Goal: Task Accomplishment & Management: Use online tool/utility

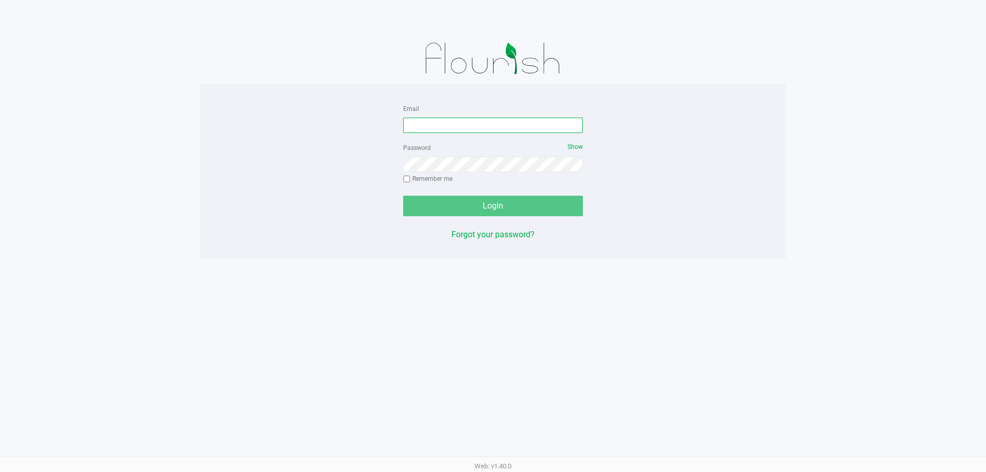
click at [508, 126] on input "Email" at bounding box center [493, 125] width 180 height 15
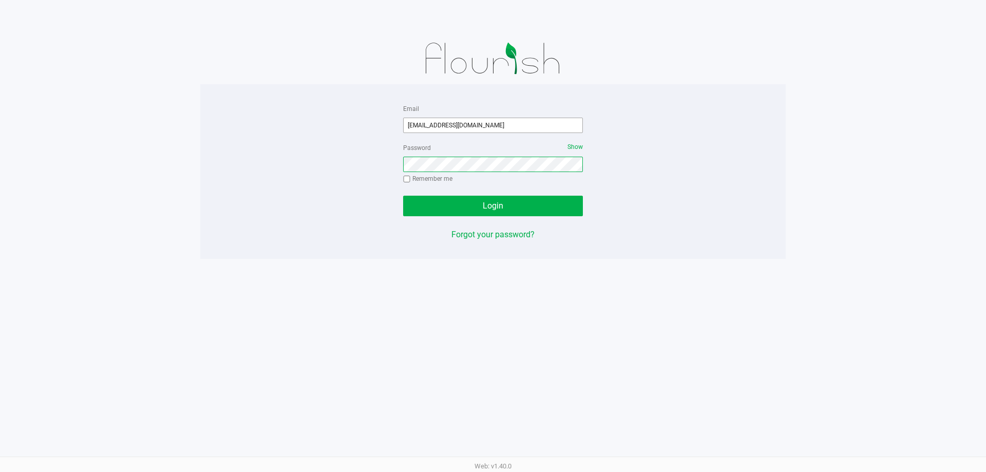
click at [403, 196] on button "Login" at bounding box center [493, 206] width 180 height 21
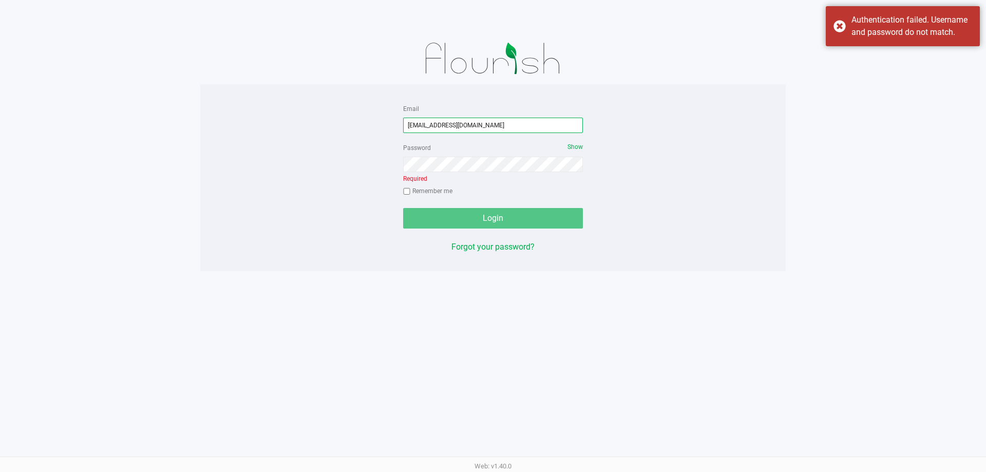
click at [475, 122] on input "[EMAIL_ADDRESS][DOMAIN_NAME]" at bounding box center [493, 125] width 180 height 15
type input "[EMAIL_ADDRESS][DOMAIN_NAME]"
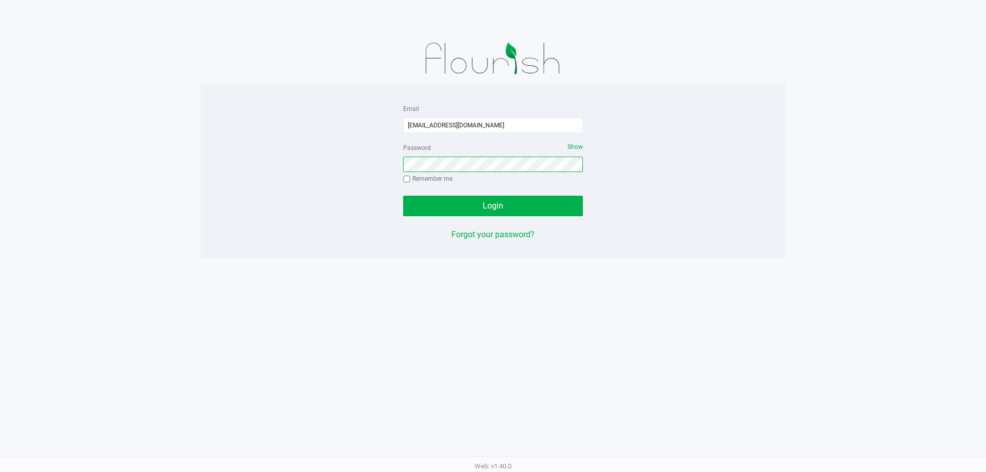
click at [403, 196] on button "Login" at bounding box center [493, 206] width 180 height 21
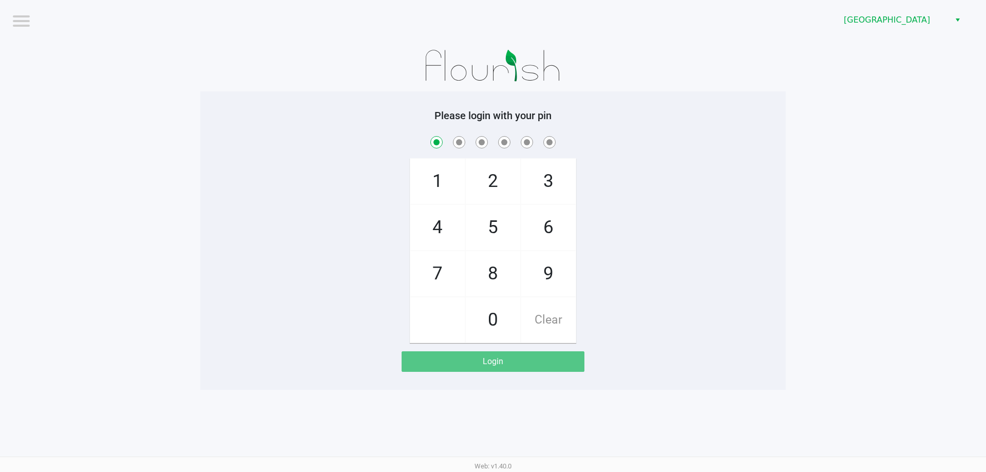
checkbox input "true"
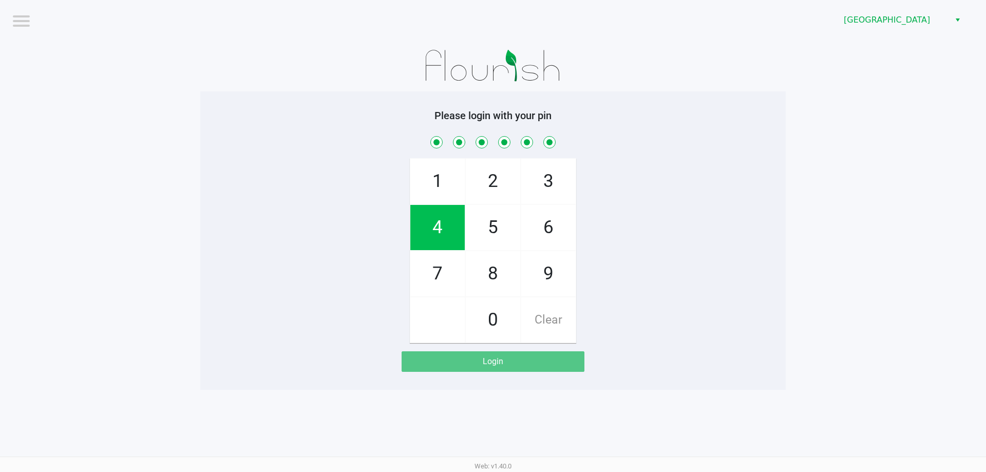
checkbox input "true"
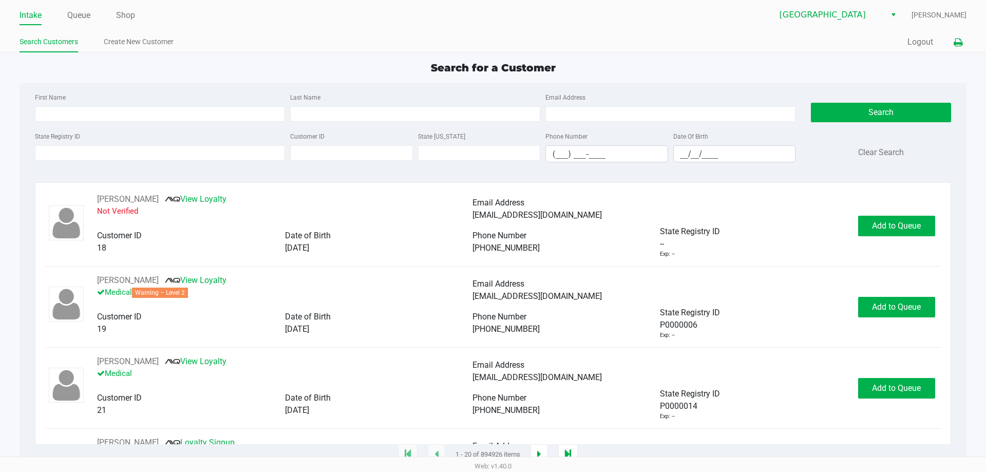
click at [956, 34] on button at bounding box center [957, 42] width 17 height 19
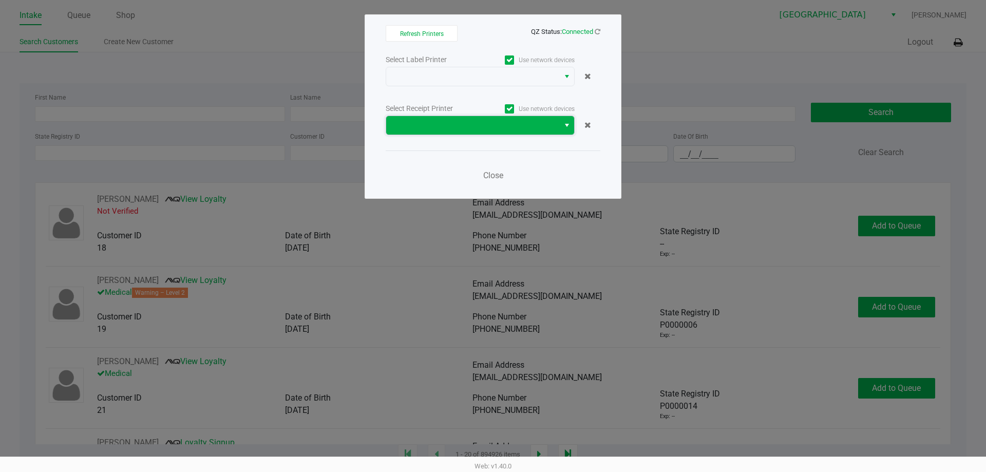
click at [510, 118] on span at bounding box center [472, 125] width 173 height 18
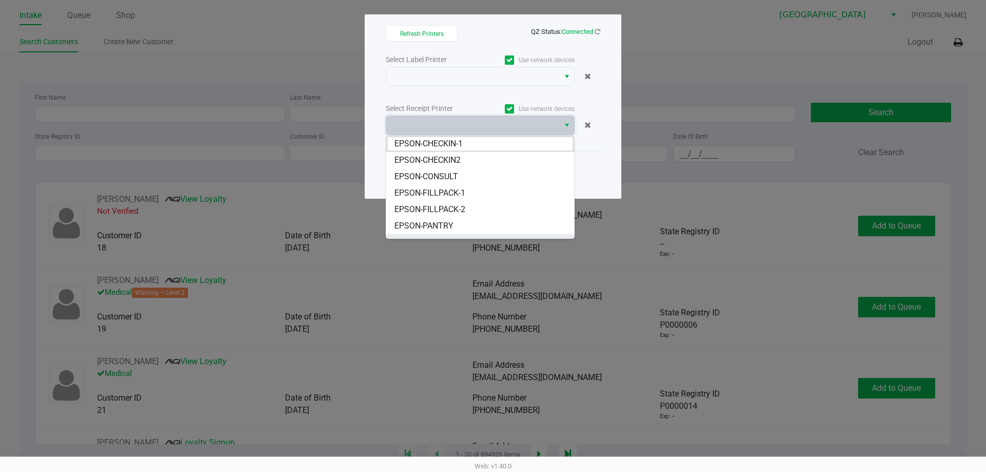
scroll to position [62, 0]
click at [449, 201] on li "EPSON-POS-2" at bounding box center [480, 197] width 188 height 16
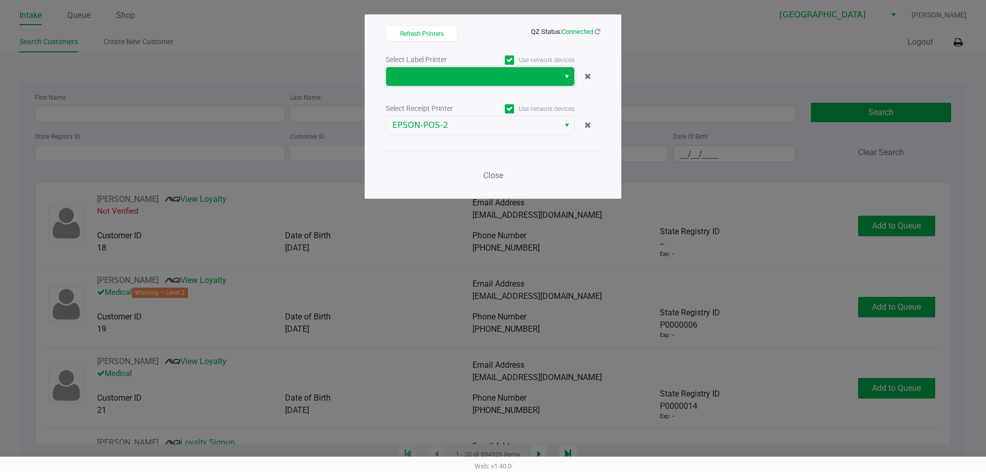
click at [481, 71] on span at bounding box center [472, 76] width 161 height 12
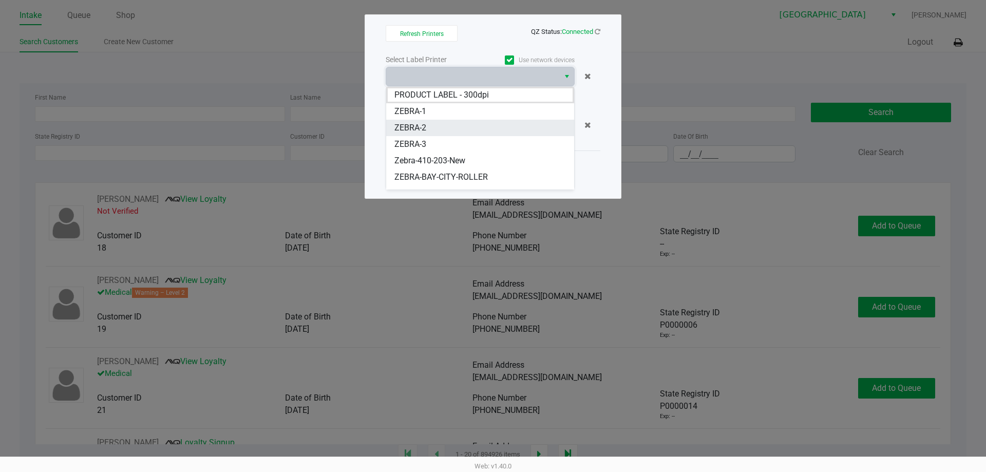
scroll to position [29, 0]
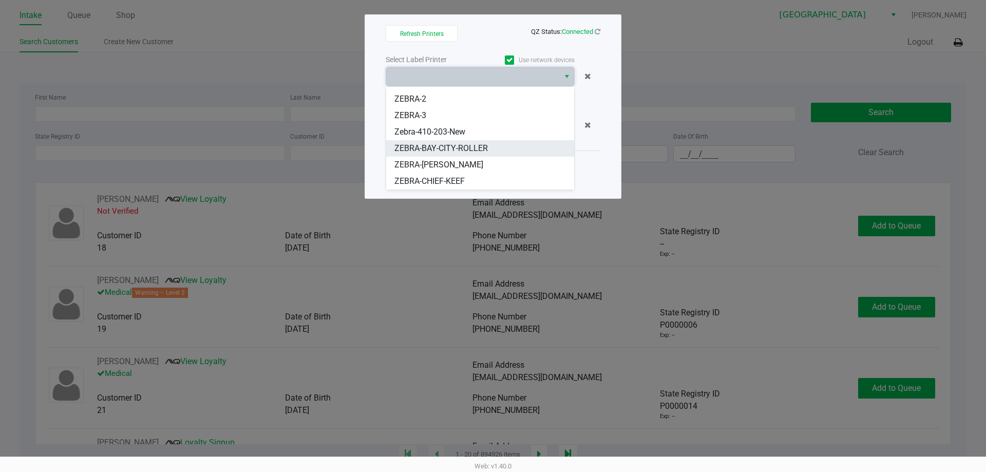
click at [450, 151] on span "ZEBRA-BAY-CITY-ROLLER" at bounding box center [440, 148] width 93 height 12
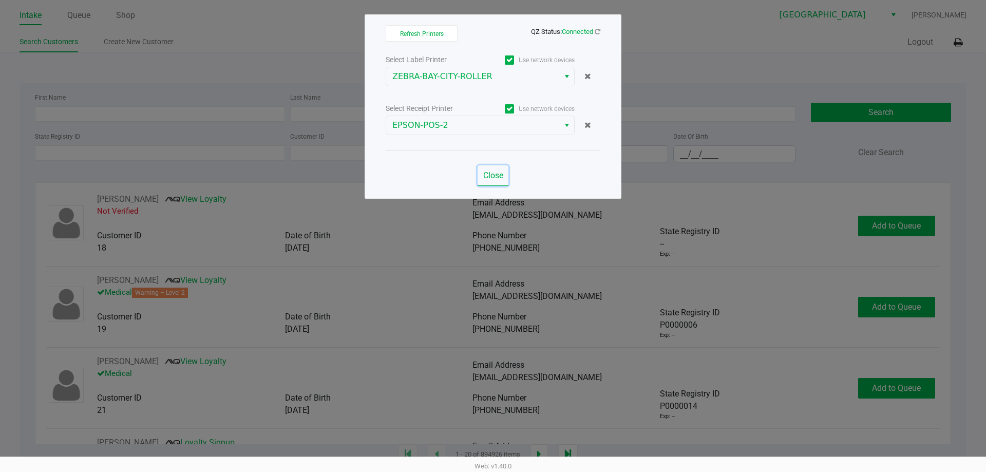
drag, startPoint x: 503, startPoint y: 170, endPoint x: 518, endPoint y: 159, distance: 19.5
click at [501, 171] on button "Close" at bounding box center [492, 175] width 31 height 21
